Goal: Information Seeking & Learning: Learn about a topic

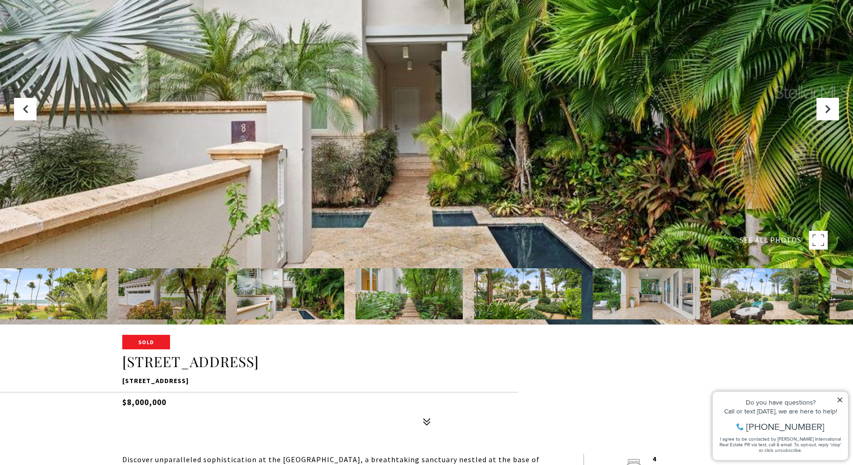
click at [652, 291] on img at bounding box center [645, 293] width 107 height 51
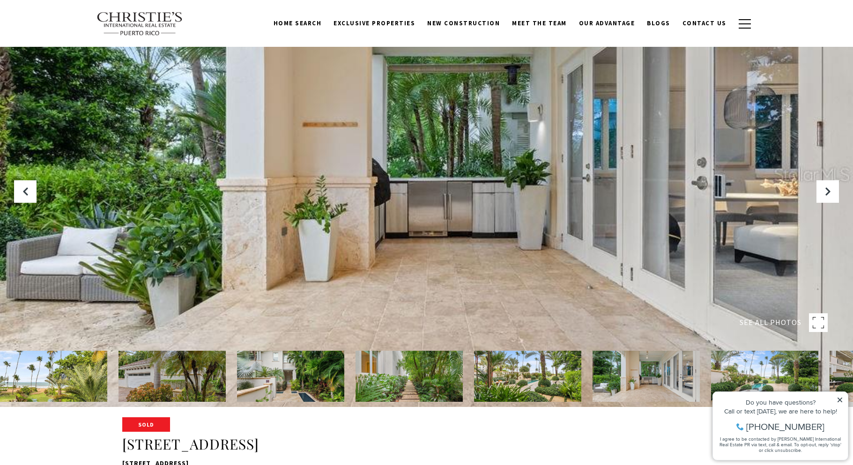
scroll to position [47, 0]
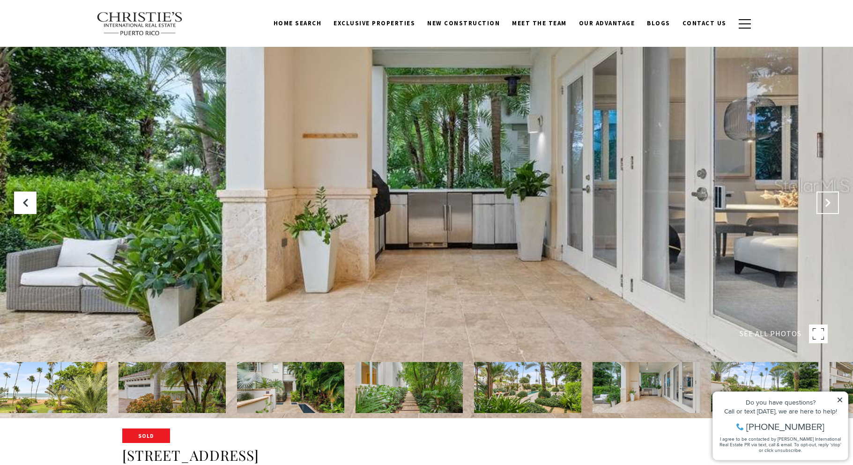
click at [822, 205] on button "Next Slide" at bounding box center [827, 203] width 22 height 22
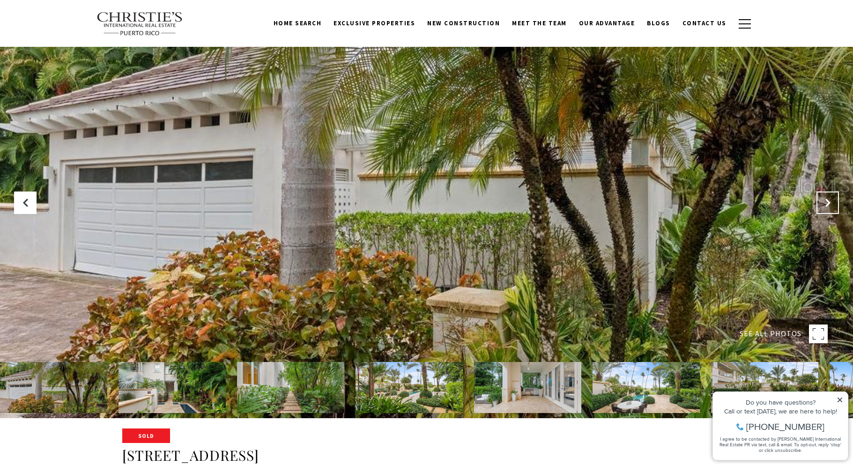
click at [822, 205] on button "Next Slide" at bounding box center [827, 203] width 22 height 22
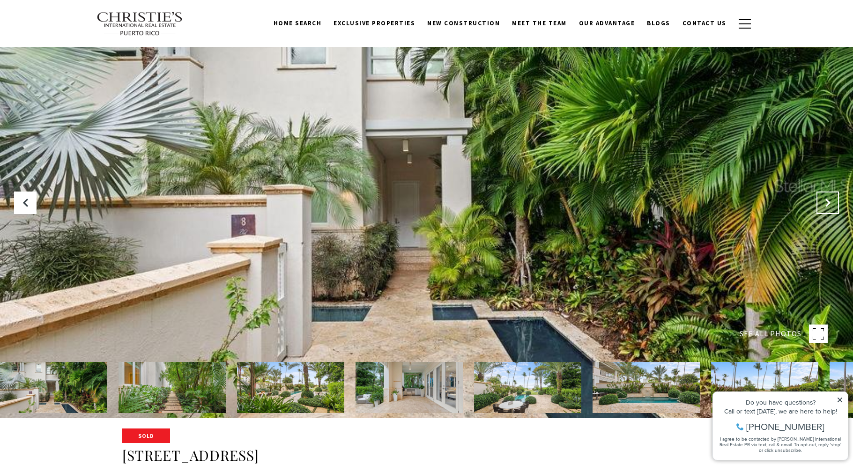
click at [822, 205] on button "Next Slide" at bounding box center [827, 203] width 22 height 22
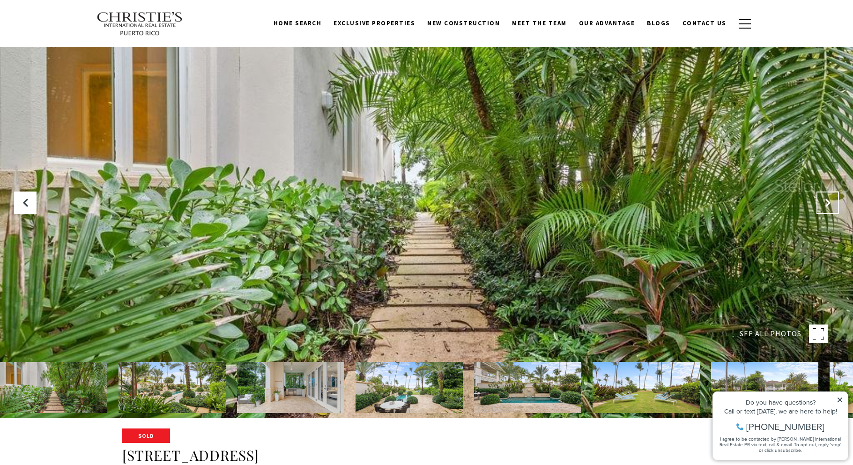
click at [822, 205] on button "Next Slide" at bounding box center [827, 203] width 22 height 22
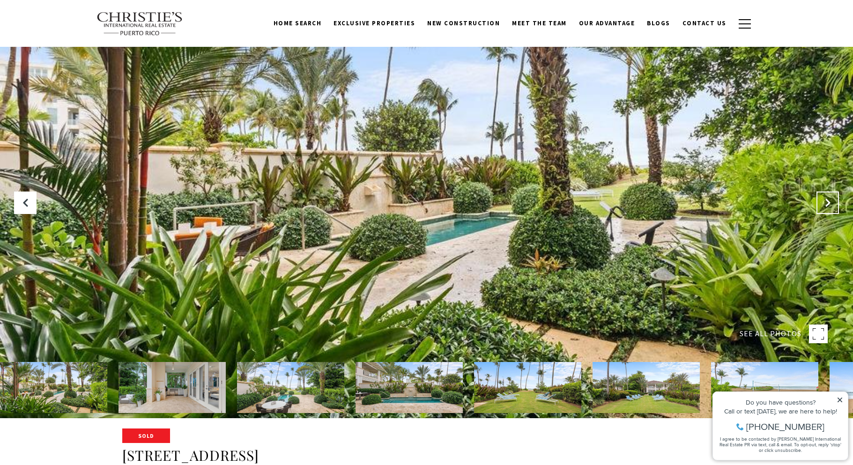
click at [822, 205] on button "Next Slide" at bounding box center [827, 203] width 22 height 22
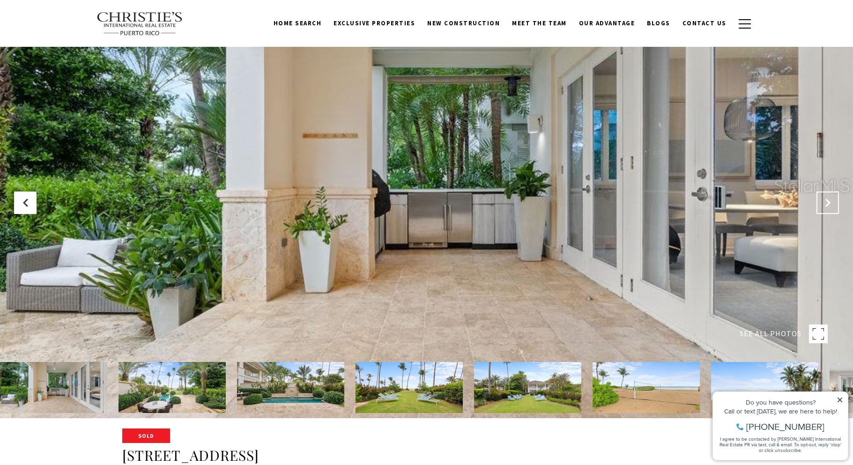
click at [822, 205] on button "Next Slide" at bounding box center [827, 203] width 22 height 22
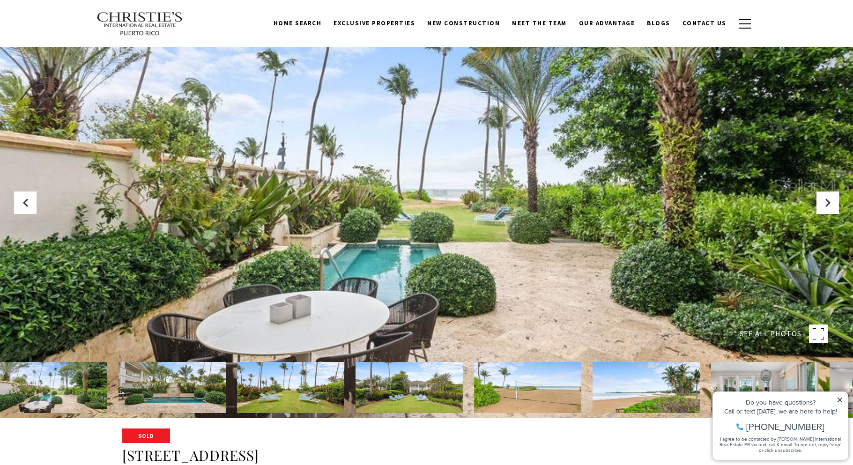
click at [761, 372] on img at bounding box center [764, 387] width 107 height 51
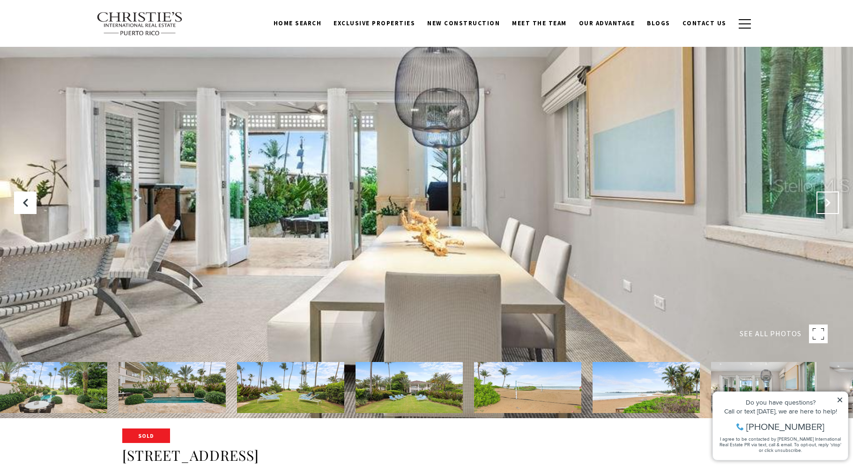
click at [827, 205] on icon "Next Slide" at bounding box center [827, 202] width 9 height 9
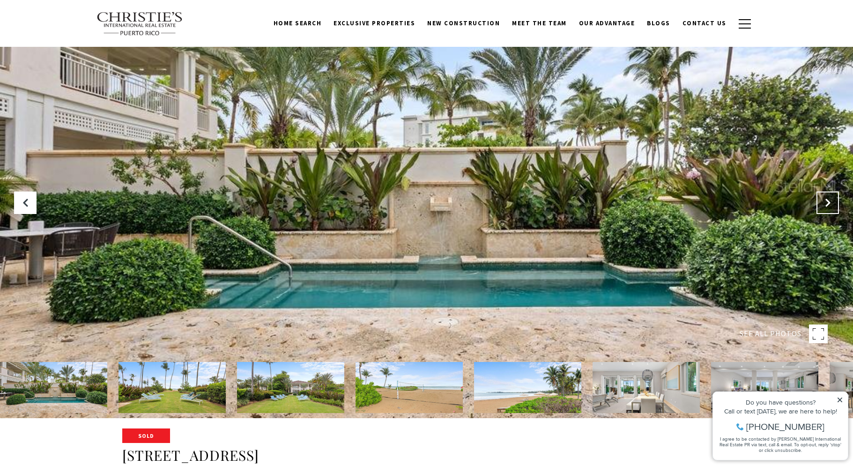
click at [827, 205] on icon "Next Slide" at bounding box center [827, 202] width 9 height 9
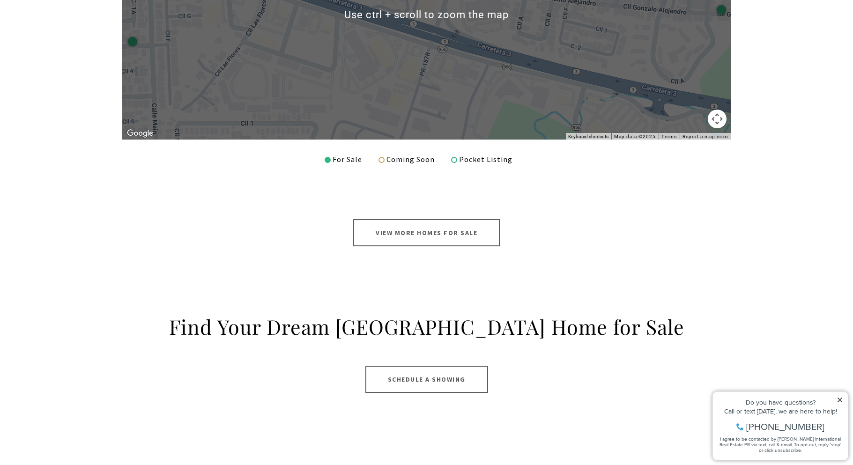
scroll to position [562, 0]
